Goal: Task Accomplishment & Management: Manage account settings

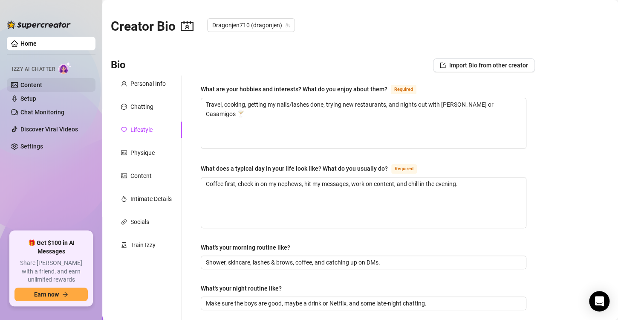
click at [42, 83] on link "Content" at bounding box center [31, 84] width 22 height 7
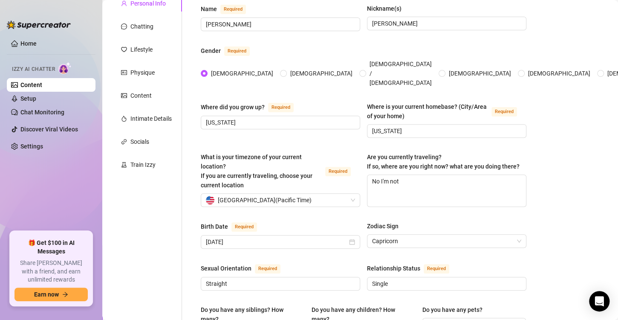
scroll to position [43, 0]
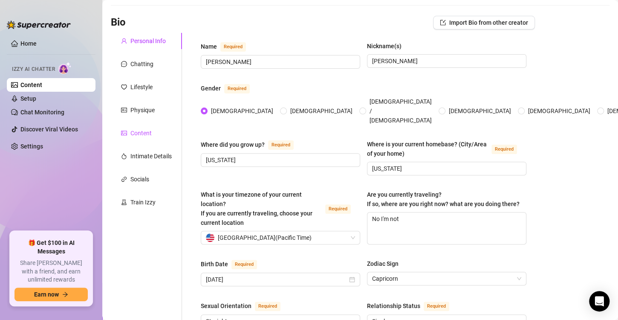
click at [139, 132] on div "Content" at bounding box center [140, 132] width 21 height 9
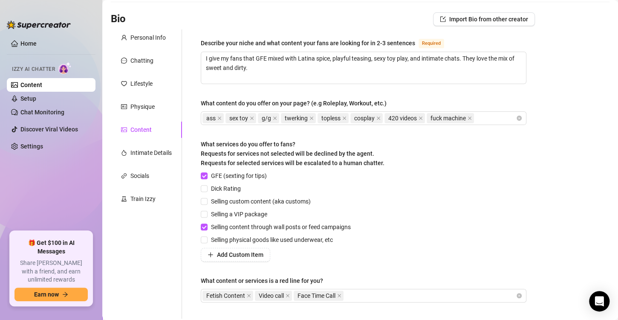
scroll to position [0, 0]
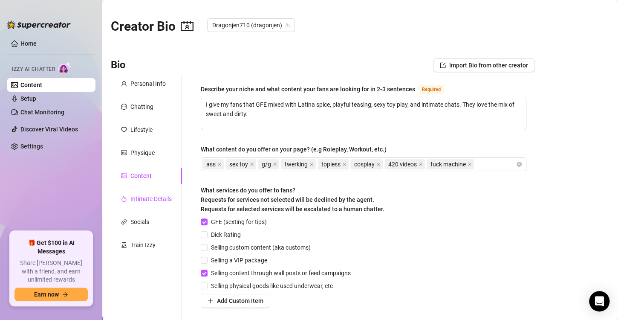
click at [149, 200] on div "Intimate Details" at bounding box center [150, 198] width 41 height 9
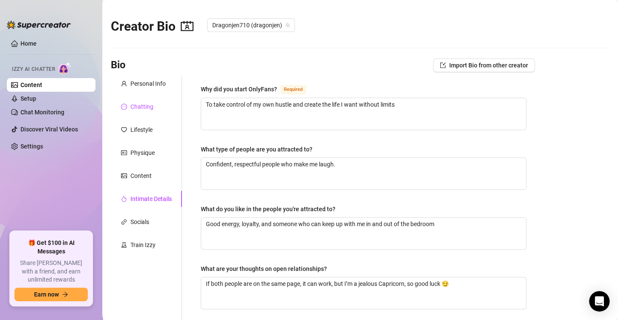
click at [145, 109] on div "Chatting" at bounding box center [141, 106] width 23 height 9
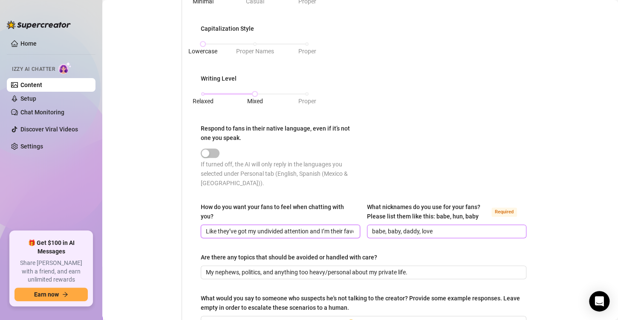
scroll to position [0, 45]
drag, startPoint x: 256, startPoint y: 229, endPoint x: 409, endPoint y: 231, distance: 153.4
click at [409, 231] on div "How do you want your fans to feel when chatting with you? Like they’ve got my u…" at bounding box center [364, 223] width 326 height 43
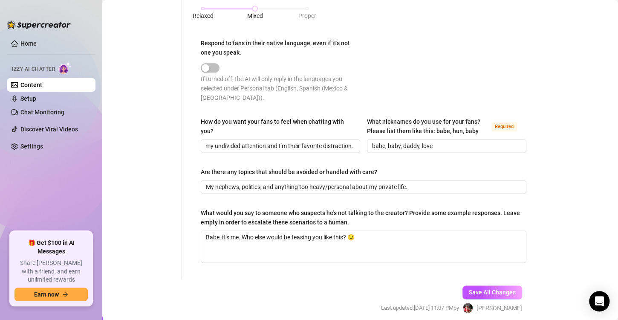
scroll to position [0, 0]
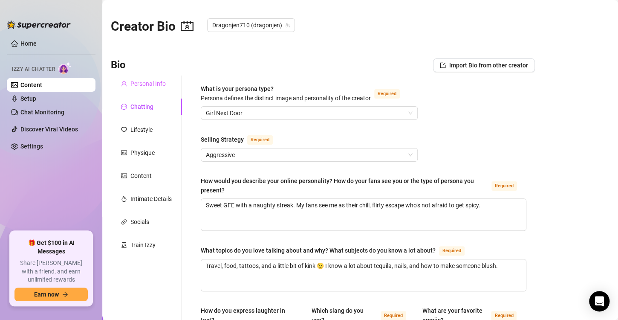
click at [147, 90] on div "Personal Info" at bounding box center [146, 83] width 71 height 16
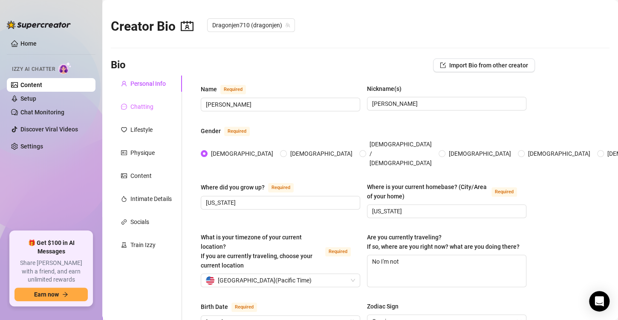
click at [148, 101] on div "Chatting" at bounding box center [146, 106] width 71 height 16
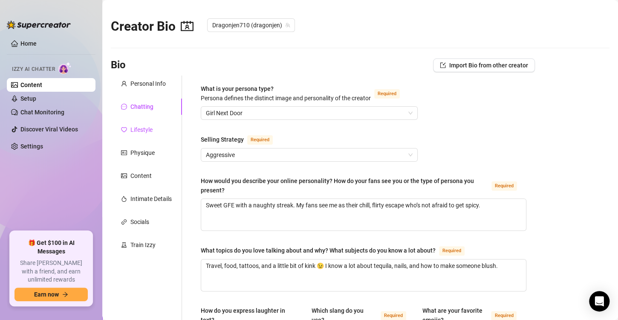
drag, startPoint x: 132, startPoint y: 133, endPoint x: 145, endPoint y: 136, distance: 13.1
click at [133, 133] on div "Lifestyle" at bounding box center [141, 129] width 22 height 9
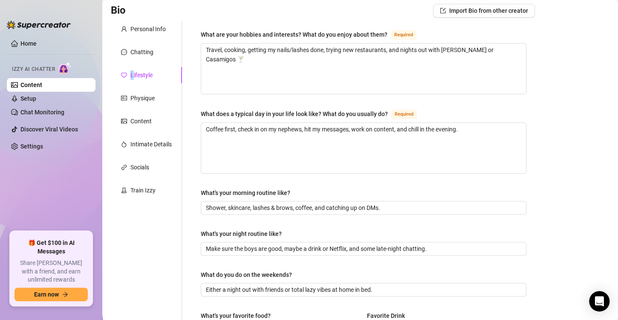
scroll to position [43, 0]
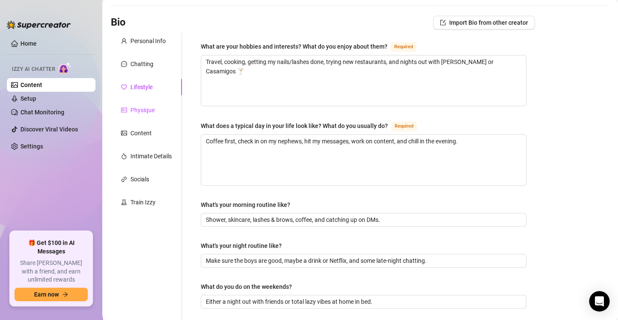
click at [151, 110] on div "Physique" at bounding box center [142, 109] width 24 height 9
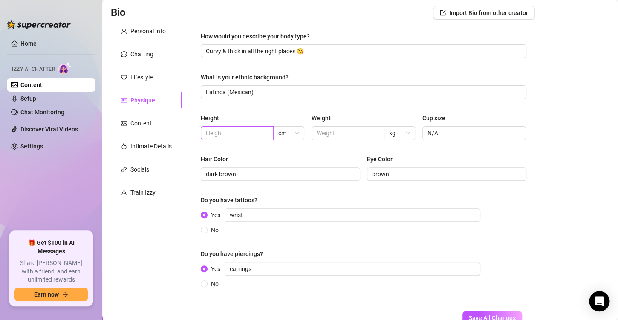
scroll to position [0, 0]
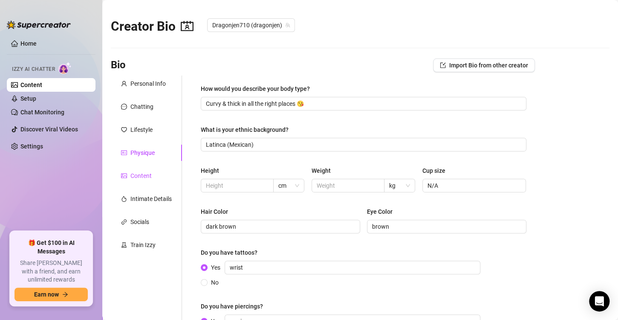
click at [135, 176] on div "Content" at bounding box center [140, 175] width 21 height 9
